Goal: Find specific page/section: Find specific page/section

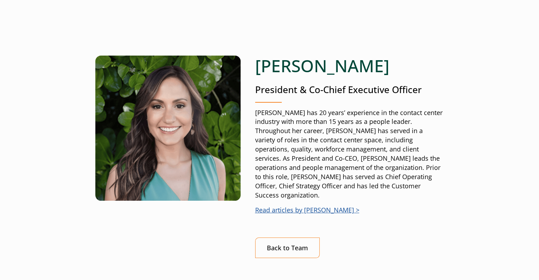
scroll to position [61, 0]
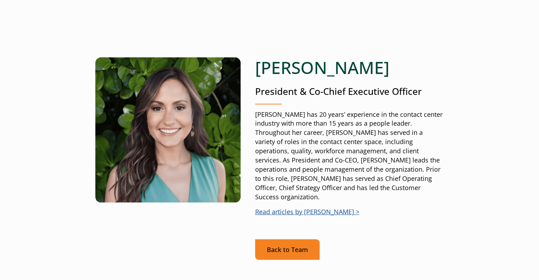
click at [278, 242] on link "Back to Team" at bounding box center [287, 249] width 64 height 21
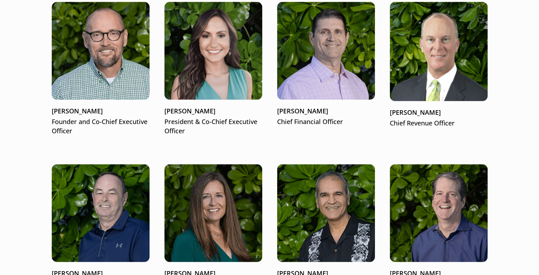
scroll to position [948, 0]
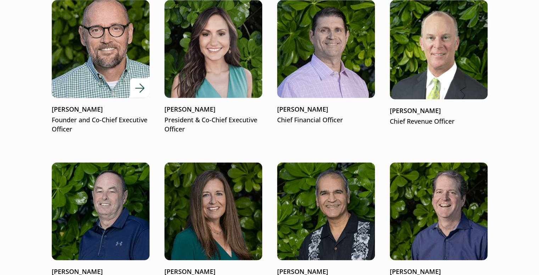
click at [107, 63] on img at bounding box center [100, 48] width 117 height 117
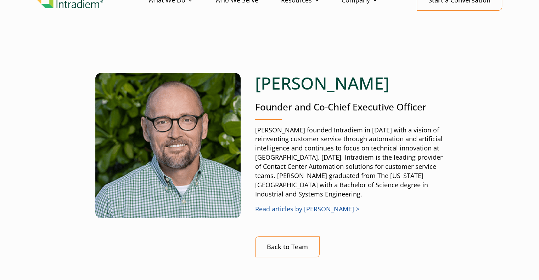
scroll to position [47, 0]
